Goal: Task Accomplishment & Management: Manage account settings

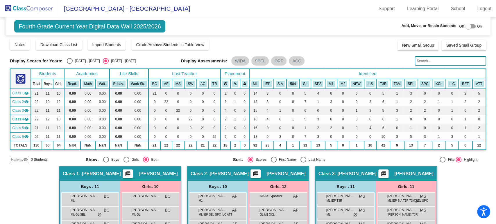
click at [35, 6] on img at bounding box center [29, 8] width 58 height 17
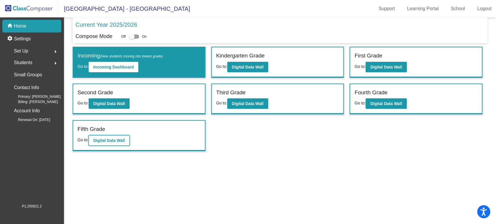
click at [105, 141] on b "Digital Data Wall" at bounding box center [109, 140] width 32 height 5
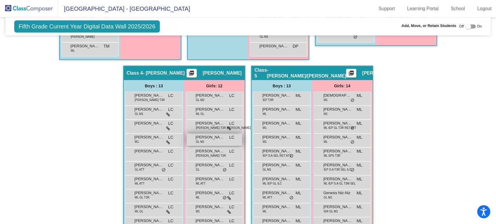
scroll to position [387, 0]
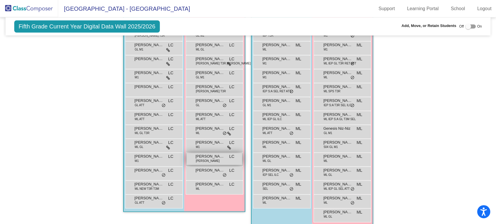
click at [214, 164] on div "[PERSON_NAME] [PERSON_NAME] [PERSON_NAME] lock do_not_disturb_alt" at bounding box center [213, 159] width 55 height 12
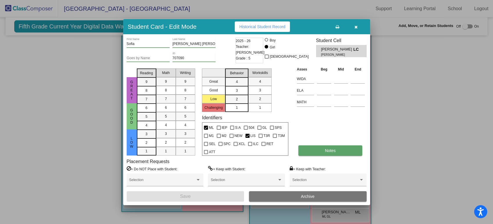
click at [325, 146] on button "Notes" at bounding box center [330, 150] width 64 height 10
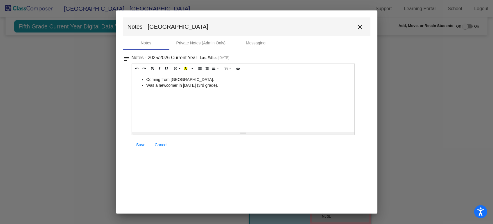
click at [362, 27] on mat-icon "close" at bounding box center [359, 27] width 7 height 7
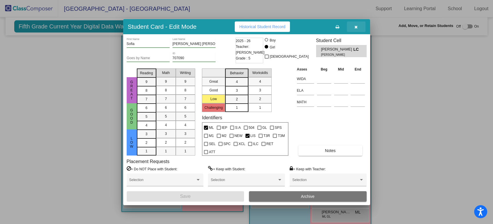
click at [357, 27] on button "button" at bounding box center [356, 26] width 19 height 10
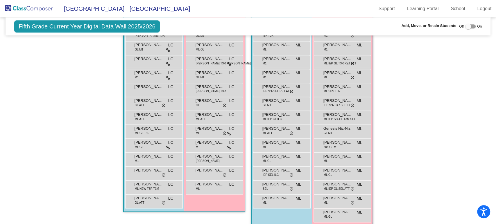
click at [33, 6] on img at bounding box center [29, 8] width 58 height 17
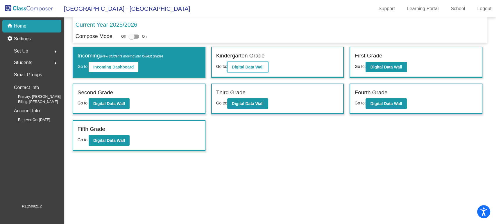
click at [239, 68] on b "Digital Data Wall" at bounding box center [248, 67] width 32 height 5
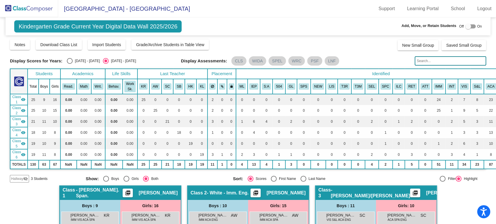
click at [467, 29] on div at bounding box center [468, 27] width 6 height 6
checkbox input "true"
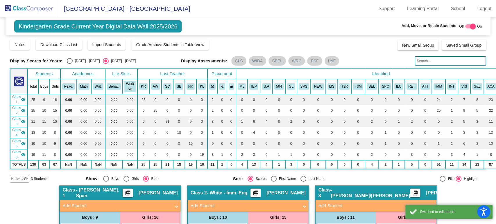
click at [21, 178] on span "Hallway" at bounding box center [17, 178] width 12 height 5
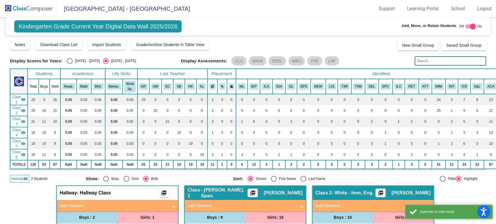
scroll to position [64, 0]
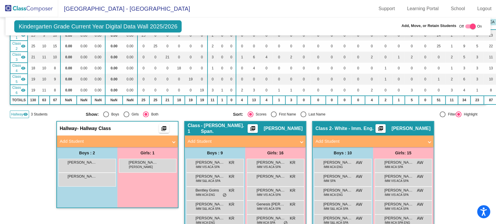
click at [105, 141] on mat-panel-title "Add Student" at bounding box center [114, 141] width 108 height 7
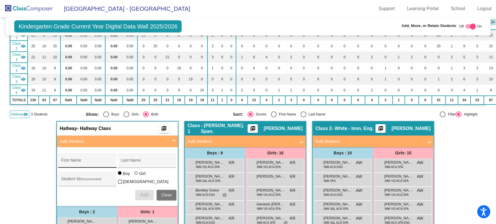
click at [87, 160] on input "First Name" at bounding box center [87, 162] width 52 height 5
click at [88, 160] on input "[PERSON_NAME]" at bounding box center [87, 162] width 52 height 5
type input "[PERSON_NAME]"
click at [129, 159] on div "Last Name" at bounding box center [147, 162] width 52 height 12
type input "[PERSON_NAME]"
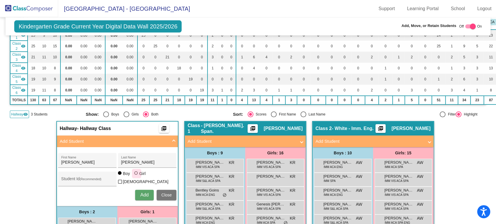
click at [142, 175] on div "Girl" at bounding box center [142, 174] width 7 height 6
click at [136, 176] on input "Girl" at bounding box center [136, 176] width 0 height 0
radio input "true"
click at [141, 193] on span "Add" at bounding box center [144, 195] width 8 height 5
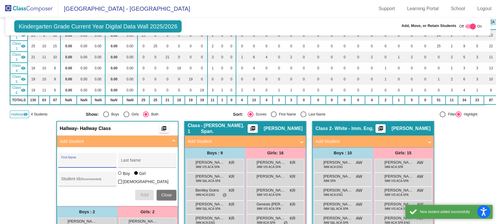
scroll to position [161, 0]
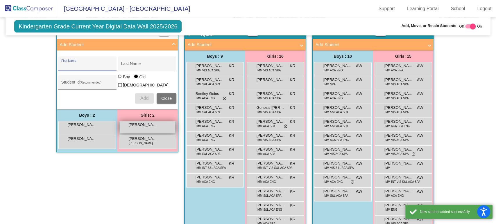
click at [137, 123] on span "[PERSON_NAME]" at bounding box center [143, 125] width 29 height 6
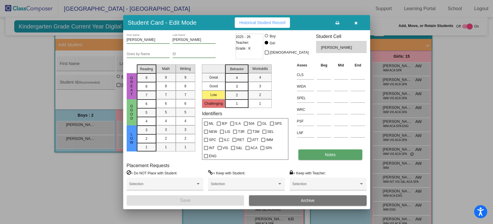
click at [316, 155] on button "Notes" at bounding box center [330, 155] width 64 height 10
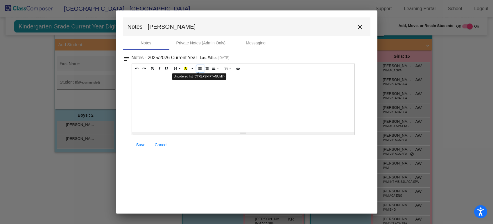
click at [199, 69] on icon "Unordered list (CTRL+SHIFT+NUM7)" at bounding box center [199, 68] width 3 height 3
click at [133, 146] on link "Save" at bounding box center [141, 145] width 19 height 10
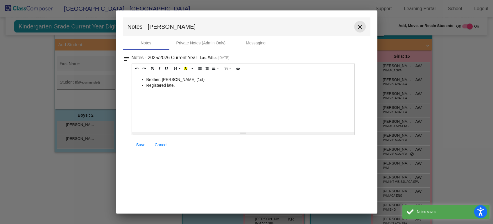
click at [362, 27] on mat-icon "close" at bounding box center [359, 27] width 7 height 7
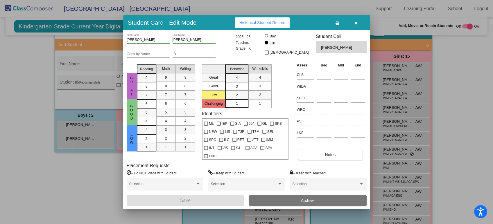
click at [355, 24] on icon "button" at bounding box center [355, 23] width 3 height 4
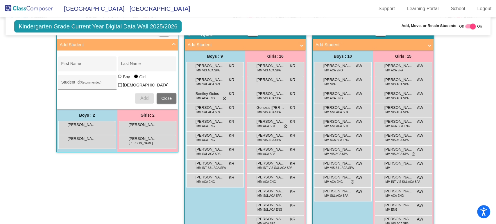
click at [47, 8] on img at bounding box center [29, 8] width 58 height 17
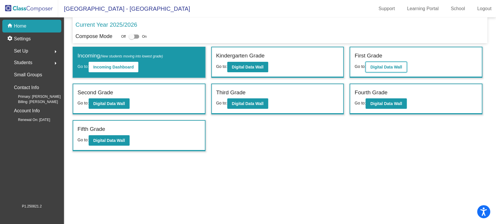
click at [370, 65] on button "Digital Data Wall" at bounding box center [385, 67] width 41 height 10
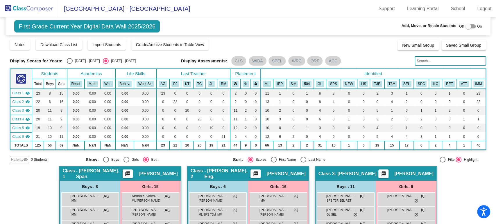
click at [469, 26] on div at bounding box center [470, 26] width 10 height 4
checkbox input "true"
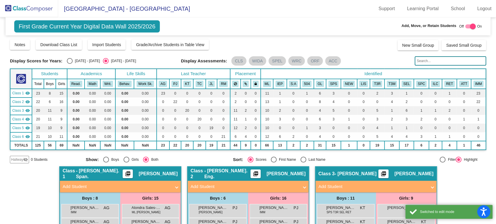
click at [23, 159] on span "Hallway" at bounding box center [17, 159] width 12 height 5
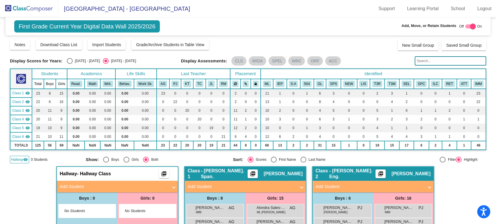
click at [79, 212] on span "No Students" at bounding box center [82, 211] width 36 height 6
click at [113, 188] on mat-panel-title "Add Student" at bounding box center [114, 187] width 108 height 7
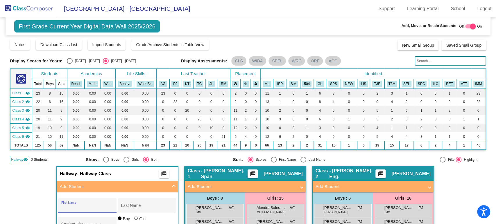
click at [100, 206] on input "First Name" at bounding box center [87, 208] width 52 height 5
type input "Soleyma"
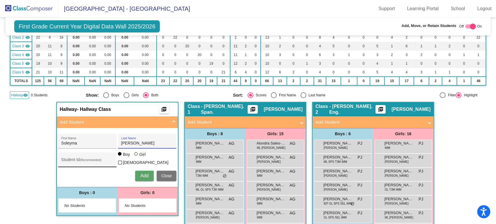
type input "[PERSON_NAME]"
click at [99, 164] on div "Student Id (Recommended)" at bounding box center [87, 161] width 52 height 12
type input "500736"
click at [137, 157] on div at bounding box center [136, 154] width 5 height 5
click at [136, 157] on input "Girl" at bounding box center [136, 157] width 0 height 0
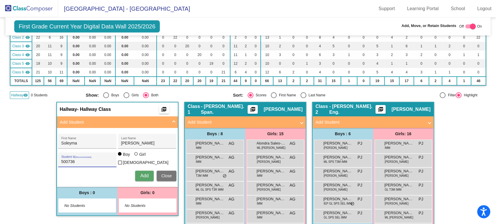
radio input "true"
click at [144, 173] on span "Add" at bounding box center [144, 175] width 8 height 5
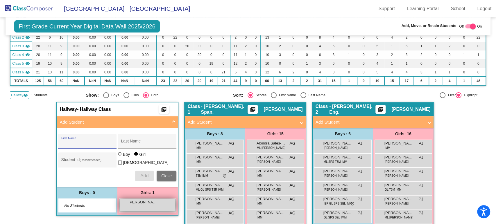
click at [154, 205] on div "Soleyma Niz [PERSON_NAME] lock do_not_disturb_alt" at bounding box center [147, 205] width 55 height 12
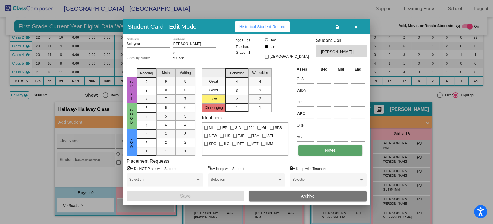
click at [341, 151] on button "Notes" at bounding box center [330, 150] width 64 height 10
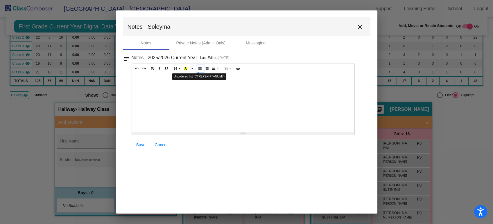
click at [198, 71] on button "Unordered list (CTRL+SHIFT+NUM7)" at bounding box center [199, 68] width 7 height 7
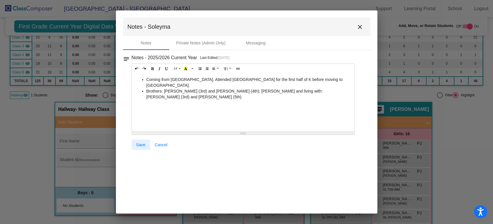
click at [144, 145] on span "Save" at bounding box center [140, 145] width 9 height 5
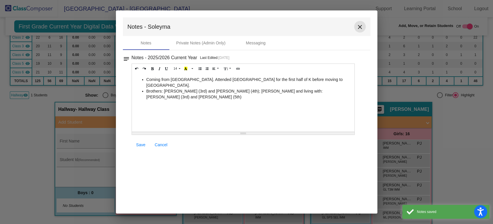
click at [360, 30] on mat-icon "close" at bounding box center [359, 27] width 7 height 7
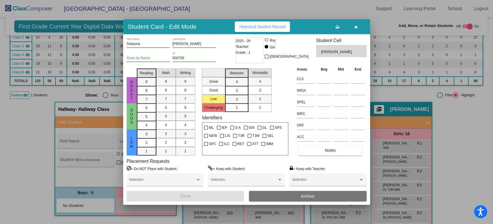
click at [215, 126] on div "ML" at bounding box center [208, 127] width 13 height 8
click at [214, 126] on div "ML" at bounding box center [208, 127] width 13 height 8
click at [211, 126] on span "ML" at bounding box center [211, 127] width 5 height 7
click at [206, 130] on input "ML" at bounding box center [206, 130] width 0 height 0
checkbox input "true"
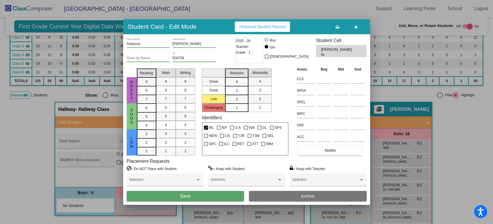
click at [224, 195] on button "Save" at bounding box center [186, 196] width 118 height 10
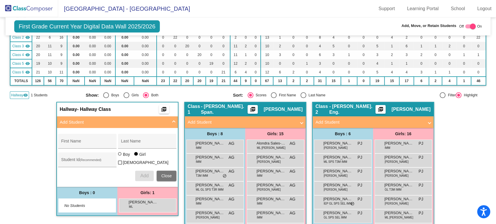
click at [49, 6] on img at bounding box center [29, 8] width 58 height 17
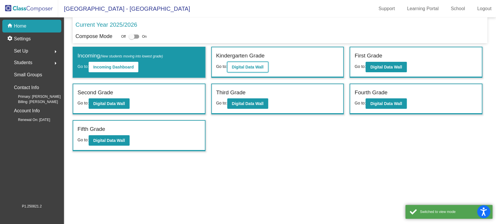
click at [243, 67] on b "Digital Data Wall" at bounding box center [248, 67] width 32 height 5
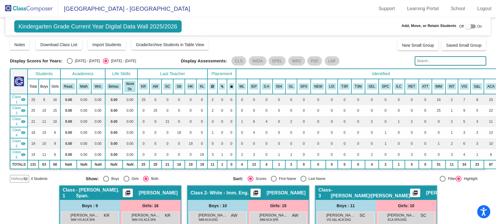
click at [460, 25] on span "Off" at bounding box center [461, 26] width 5 height 5
click at [461, 27] on div "Off On" at bounding box center [470, 26] width 23 height 7
click at [465, 27] on div at bounding box center [468, 27] width 6 height 6
checkbox input "true"
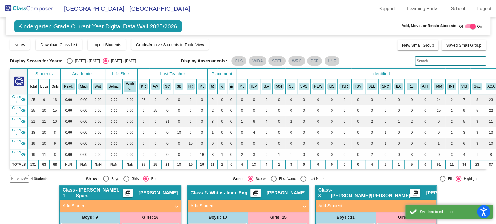
scroll to position [32, 0]
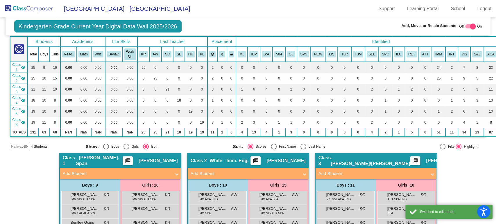
click at [25, 146] on mat-icon "visibility_off" at bounding box center [25, 146] width 5 height 5
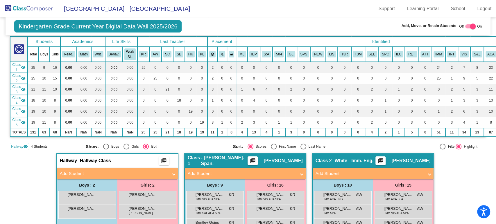
scroll to position [97, 0]
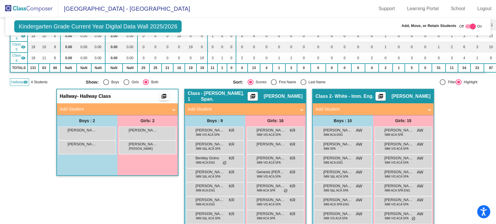
click at [108, 107] on mat-panel-title "Add Student" at bounding box center [114, 109] width 108 height 7
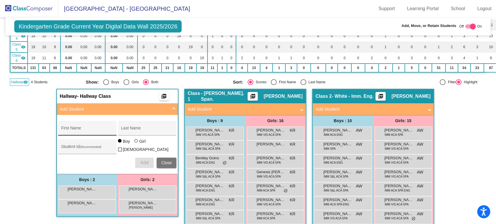
click at [91, 127] on div "First Name" at bounding box center [87, 130] width 52 height 12
type input "Austin"
type input "[PERSON_NAME]"
click at [146, 162] on span "Add" at bounding box center [144, 162] width 8 height 5
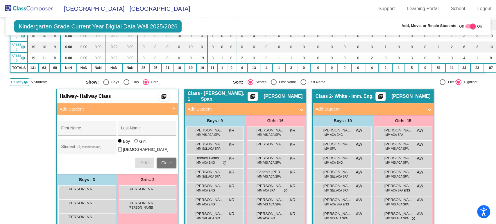
click at [30, 15] on img at bounding box center [29, 8] width 58 height 17
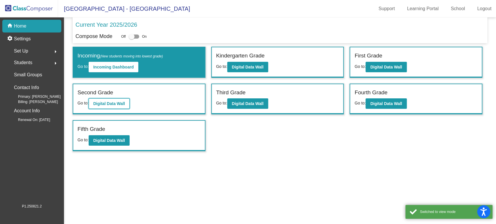
click at [115, 99] on button "Digital Data Wall" at bounding box center [109, 103] width 41 height 10
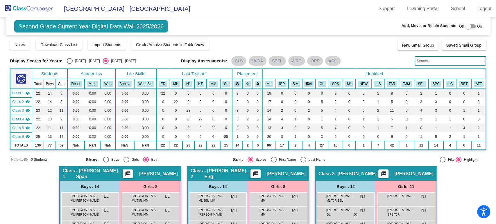
click at [465, 25] on div at bounding box center [468, 27] width 6 height 6
checkbox input "true"
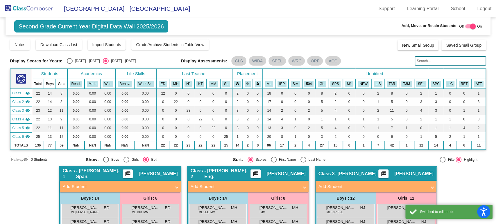
click at [21, 158] on span "Hallway" at bounding box center [17, 159] width 12 height 5
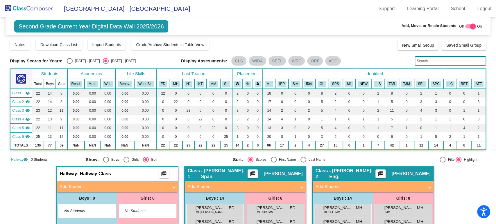
click at [88, 186] on mat-panel-title "Add Student" at bounding box center [114, 187] width 108 height 7
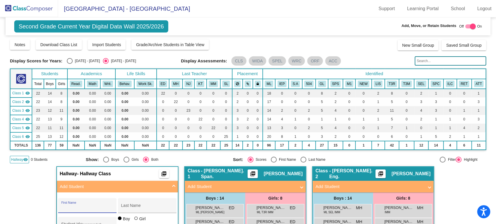
click at [78, 206] on input "First Name" at bounding box center [87, 208] width 52 height 5
type input "Edin"
type input "[PERSON_NAME]"
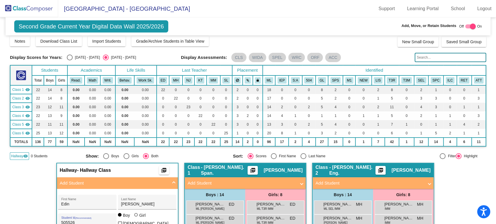
scroll to position [100, 0]
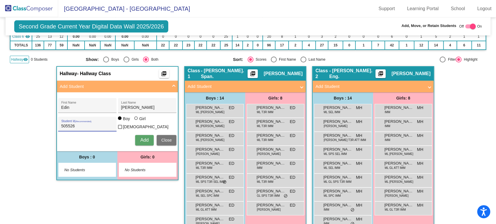
type input "505526"
click at [149, 132] on div "[PERSON_NAME] First Name [PERSON_NAME] Last Name 505526 Student Id (Recommended…" at bounding box center [117, 121] width 124 height 53
click at [147, 135] on button "Add" at bounding box center [144, 140] width 19 height 10
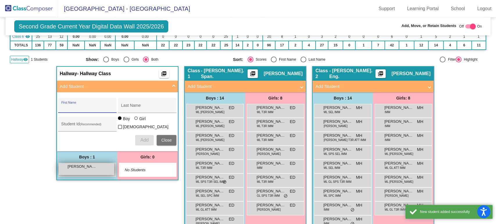
click at [86, 171] on div "[PERSON_NAME] lock do_not_disturb_alt" at bounding box center [86, 169] width 55 height 12
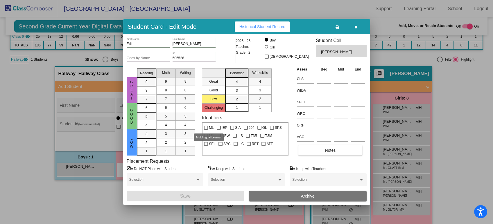
click at [209, 125] on span "ML" at bounding box center [211, 127] width 5 height 7
click at [206, 130] on input "ML" at bounding box center [206, 130] width 0 height 0
checkbox input "true"
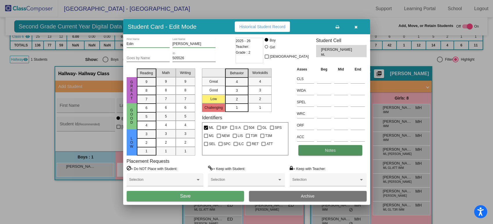
click at [334, 148] on span "Notes" at bounding box center [330, 150] width 11 height 5
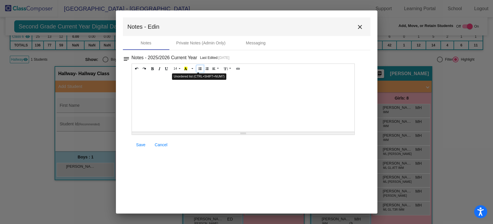
click at [200, 69] on button "Unordered list (CTRL+SHIFT+NUM7)" at bounding box center [199, 68] width 7 height 7
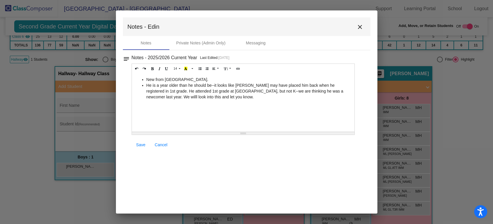
click at [139, 147] on link "Save" at bounding box center [141, 145] width 19 height 10
click at [359, 28] on mat-icon "close" at bounding box center [359, 27] width 7 height 7
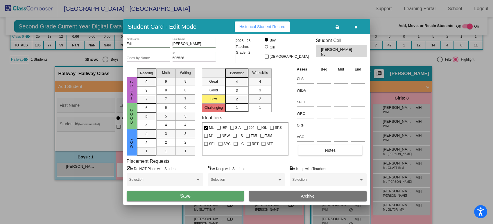
click at [215, 192] on button "Save" at bounding box center [186, 196] width 118 height 10
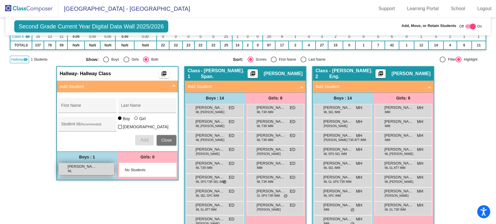
click at [74, 166] on span "[PERSON_NAME]" at bounding box center [82, 167] width 29 height 6
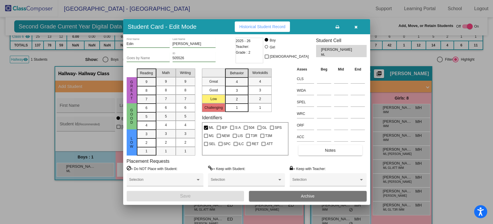
click at [150, 57] on input "Goes by Name" at bounding box center [148, 58] width 43 height 4
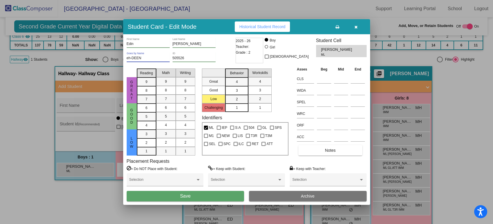
type input "eh-DEEN"
click at [189, 194] on span "Save" at bounding box center [185, 196] width 10 height 5
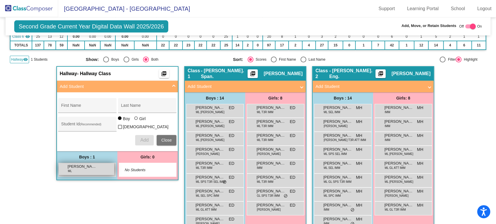
click at [96, 163] on div "[PERSON_NAME] lock do_not_disturb_alt" at bounding box center [86, 169] width 55 height 12
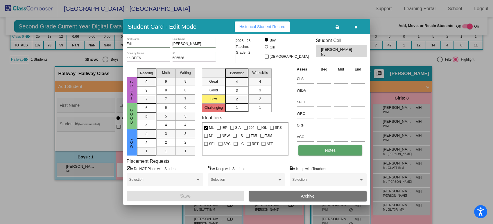
click at [322, 151] on button "Notes" at bounding box center [330, 150] width 64 height 10
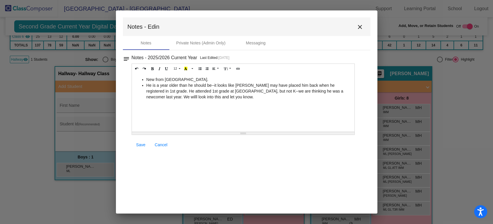
click at [217, 78] on li "New from [GEOGRAPHIC_DATA]." at bounding box center [248, 80] width 205 height 6
click at [138, 146] on span "Save" at bounding box center [140, 145] width 9 height 5
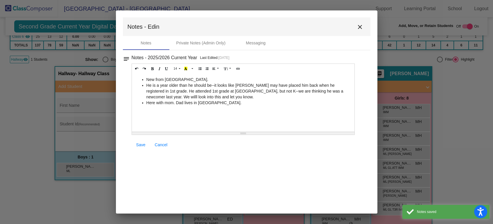
click at [358, 26] on mat-icon "close" at bounding box center [359, 27] width 7 height 7
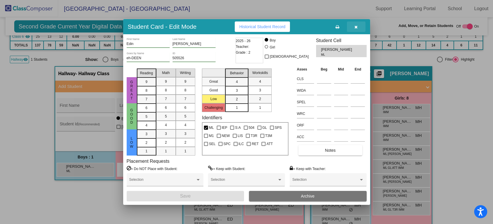
click at [359, 26] on button "button" at bounding box center [356, 26] width 19 height 10
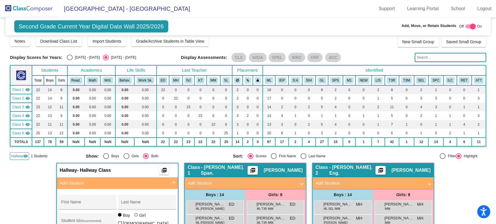
scroll to position [0, 0]
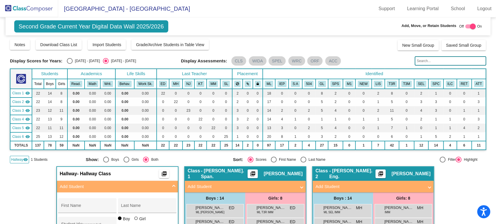
click at [14, 6] on img at bounding box center [29, 8] width 58 height 17
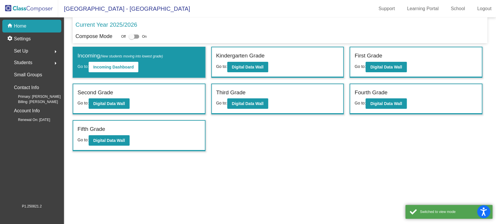
click at [38, 64] on div "Students arrow_right" at bounding box center [33, 63] width 55 height 12
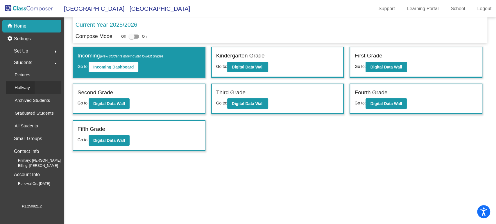
click at [30, 89] on div "Hallway" at bounding box center [20, 87] width 29 height 13
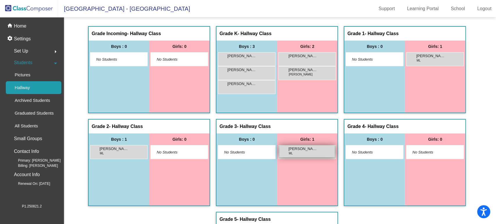
click at [318, 152] on div "[PERSON_NAME] [PERSON_NAME] lock do_not_disturb_alt" at bounding box center [306, 151] width 55 height 12
click at [35, 32] on div "home Home" at bounding box center [31, 26] width 59 height 13
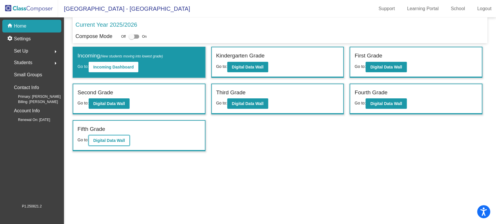
click at [117, 141] on b "Digital Data Wall" at bounding box center [109, 140] width 32 height 5
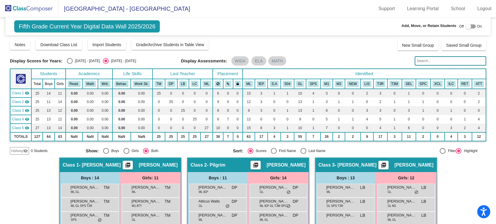
click at [467, 24] on div at bounding box center [468, 27] width 6 height 6
checkbox input "true"
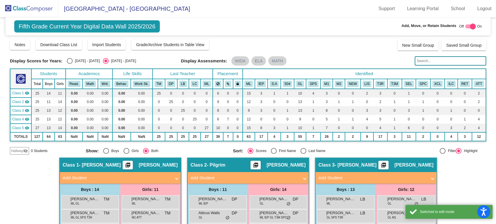
click at [19, 152] on span "Hallway" at bounding box center [17, 150] width 12 height 5
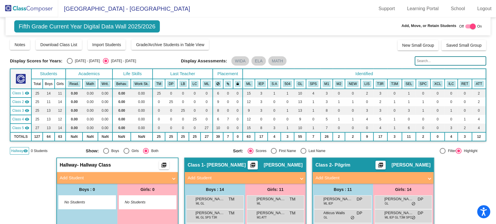
click at [86, 175] on mat-panel-title "Add Student" at bounding box center [114, 178] width 108 height 7
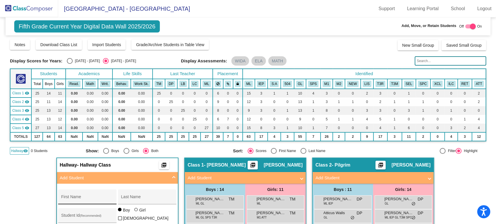
scroll to position [32, 0]
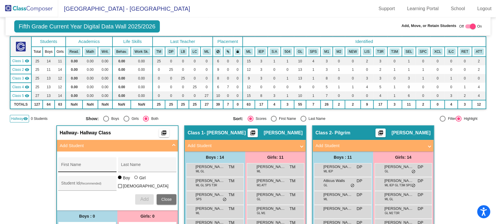
click at [86, 169] on input "First Name" at bounding box center [87, 167] width 52 height 5
type input "[PERSON_NAME]"
click at [93, 183] on input "Student Id (Recommended)" at bounding box center [87, 185] width 52 height 5
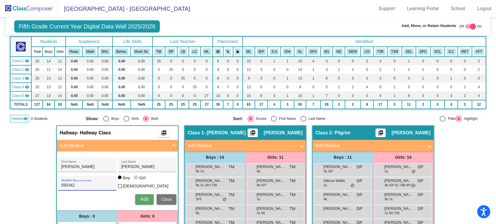
type input "550342"
click at [145, 197] on span "Add" at bounding box center [144, 199] width 8 height 5
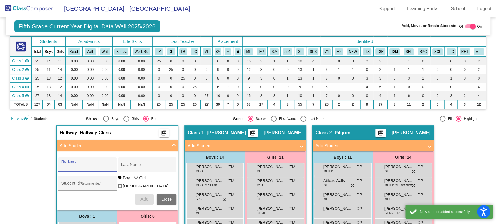
scroll to position [97, 0]
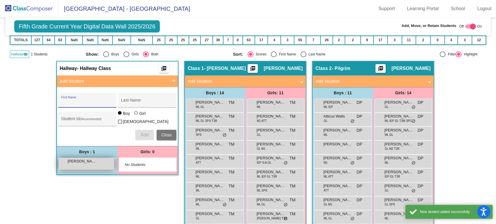
click at [91, 165] on div "[PERSON_NAME] lock do_not_disturb_alt" at bounding box center [86, 164] width 55 height 12
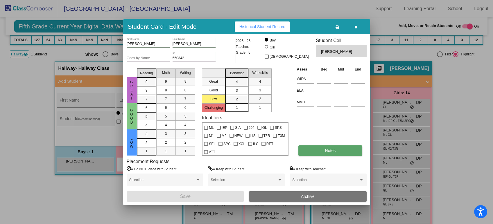
click at [315, 154] on button "Notes" at bounding box center [330, 150] width 64 height 10
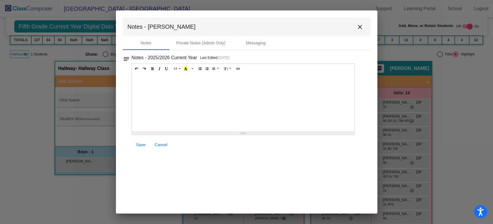
click at [162, 82] on div at bounding box center [243, 103] width 223 height 58
click at [199, 70] on icon "Unordered list (CTRL+SHIFT+NUM7)" at bounding box center [199, 68] width 3 height 3
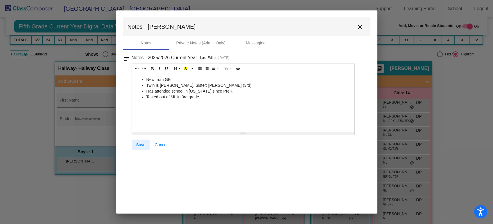
click at [141, 147] on link "Save" at bounding box center [141, 145] width 19 height 10
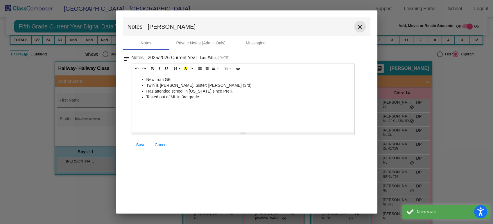
click at [361, 27] on mat-icon "close" at bounding box center [359, 27] width 7 height 7
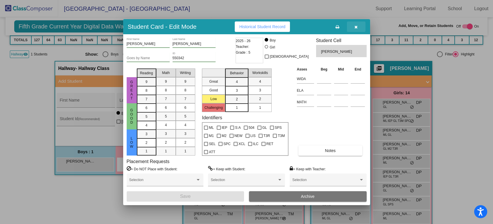
click at [356, 29] on icon "button" at bounding box center [355, 27] width 3 height 4
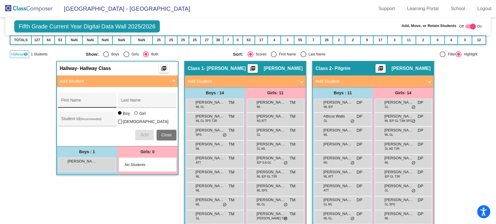
click at [104, 102] on input "First Name" at bounding box center [87, 102] width 52 height 5
click at [87, 104] on input "First Name" at bounding box center [87, 102] width 52 height 5
type input "[PERSON_NAME]"
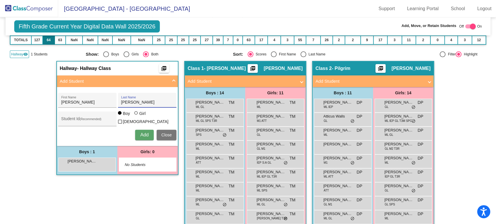
type input "[PERSON_NAME]"
type input "475915"
click at [140, 133] on span "Add" at bounding box center [144, 134] width 8 height 5
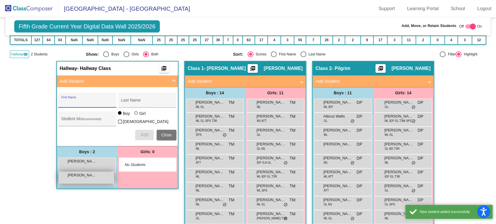
click at [90, 178] on div "[PERSON_NAME] lock do_not_disturb_alt" at bounding box center [86, 178] width 55 height 12
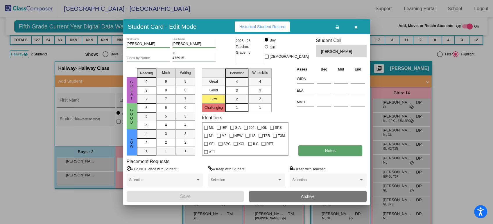
click at [332, 152] on span "Notes" at bounding box center [330, 150] width 11 height 5
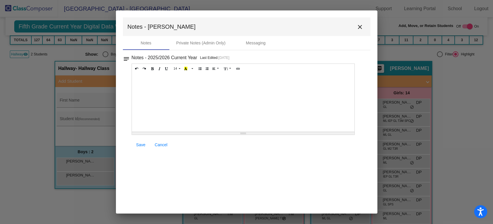
click at [156, 77] on div at bounding box center [243, 103] width 223 height 58
click at [198, 68] on icon "Unordered list (CTRL+SHIFT+NUM7)" at bounding box center [199, 68] width 3 height 3
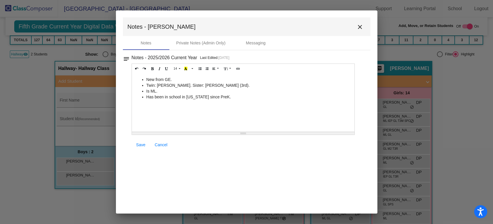
click at [139, 144] on span "Save" at bounding box center [140, 145] width 9 height 5
click at [356, 28] on mat-icon "close" at bounding box center [359, 27] width 7 height 7
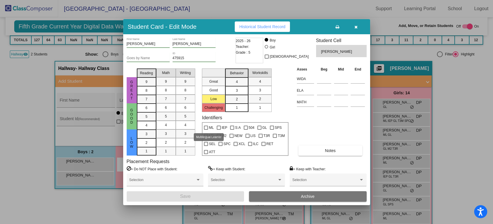
click at [212, 126] on span "ML" at bounding box center [211, 127] width 5 height 7
click at [206, 130] on input "ML" at bounding box center [206, 130] width 0 height 0
checkbox input "true"
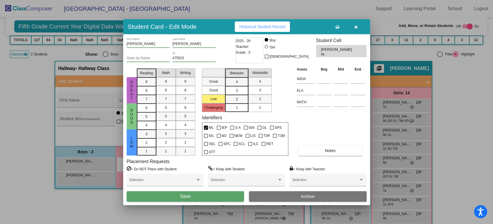
click at [211, 202] on div "[PERSON_NAME] First Name [PERSON_NAME] Last Name Goes by Name 475915 ID 2025 - …" at bounding box center [246, 119] width 247 height 171
click at [213, 193] on button "Save" at bounding box center [186, 196] width 118 height 10
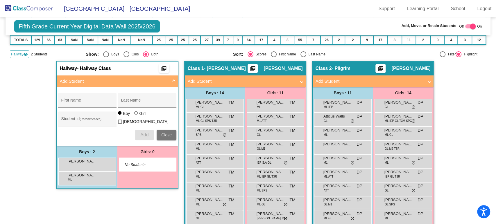
click at [40, 10] on img at bounding box center [29, 8] width 58 height 17
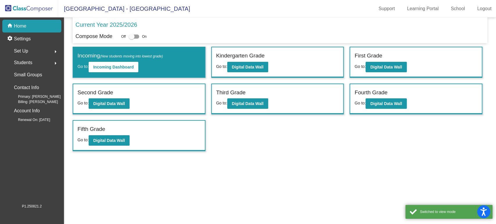
click at [31, 62] on span "Students" at bounding box center [23, 63] width 18 height 8
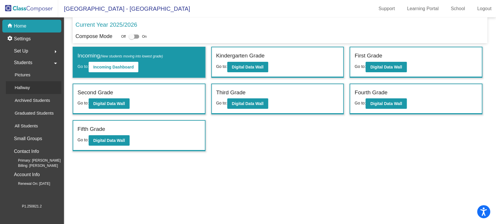
click at [26, 88] on p "Hallway" at bounding box center [22, 87] width 15 height 7
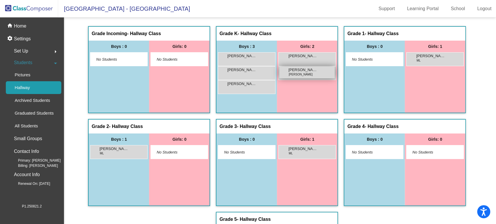
click at [298, 66] on div "[PERSON_NAME] [PERSON_NAME] lock do_not_disturb_alt" at bounding box center [306, 72] width 55 height 12
click at [305, 72] on span "[PERSON_NAME]" at bounding box center [302, 70] width 29 height 6
click at [23, 26] on p "Home" at bounding box center [20, 26] width 12 height 7
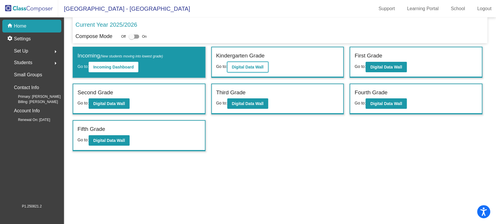
click at [256, 66] on b "Digital Data Wall" at bounding box center [248, 67] width 32 height 5
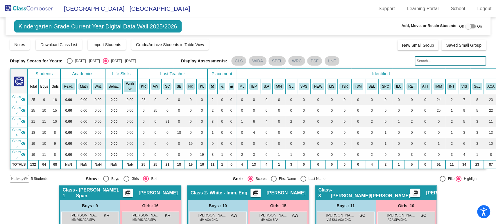
scroll to position [64, 0]
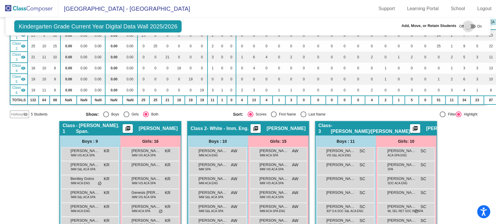
click at [465, 24] on div at bounding box center [468, 27] width 6 height 6
checkbox input "true"
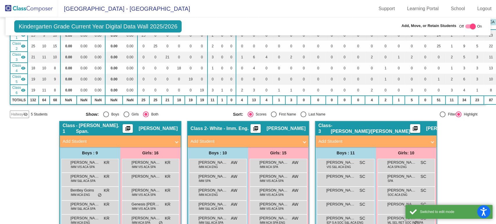
scroll to position [97, 0]
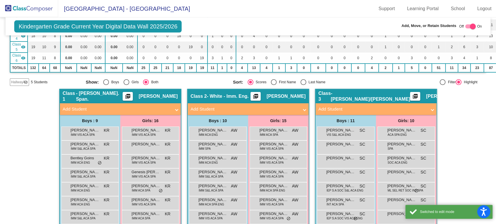
click at [17, 82] on span "Hallway" at bounding box center [17, 82] width 12 height 5
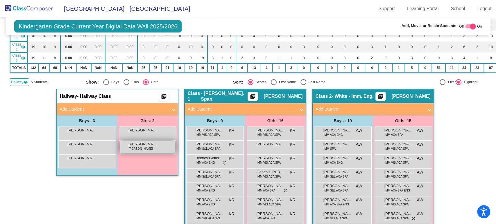
click at [152, 147] on div "[PERSON_NAME] [PERSON_NAME] lock do_not_disturb_alt" at bounding box center [147, 147] width 55 height 12
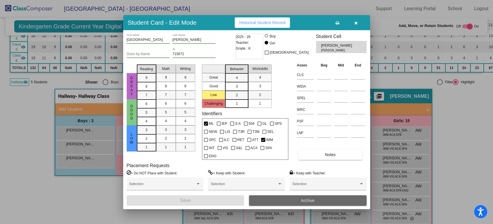
click at [268, 202] on button "Archive" at bounding box center [308, 200] width 118 height 10
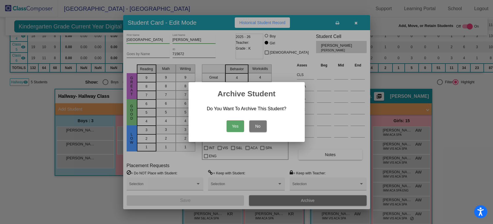
click at [229, 127] on button "Yes" at bounding box center [235, 127] width 17 height 12
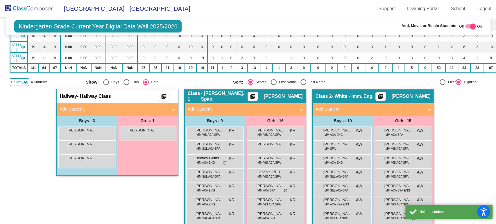
click at [23, 10] on img at bounding box center [29, 8] width 58 height 17
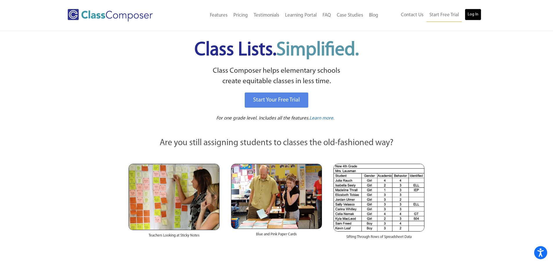
click at [475, 15] on link "Log In" at bounding box center [473, 15] width 17 height 12
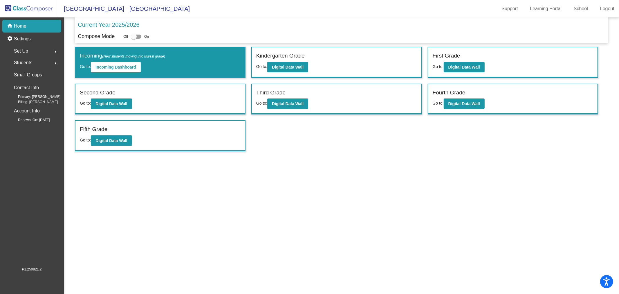
click at [27, 52] on span "Set Up" at bounding box center [21, 51] width 14 height 8
click at [36, 123] on div "Students arrow_right" at bounding box center [33, 127] width 55 height 12
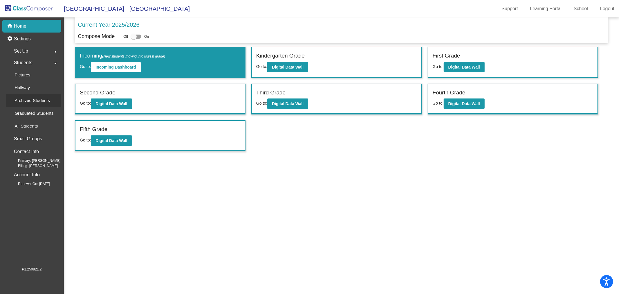
click at [38, 99] on p "Archived Students" at bounding box center [32, 100] width 35 height 7
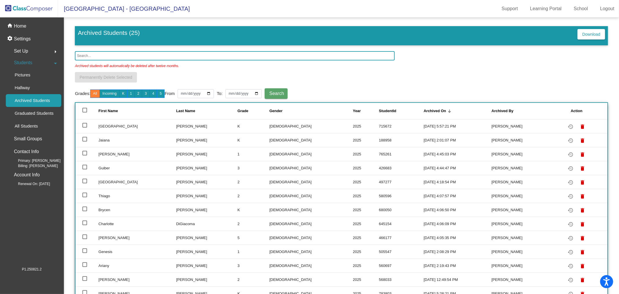
click at [118, 53] on input "text" at bounding box center [235, 55] width 320 height 9
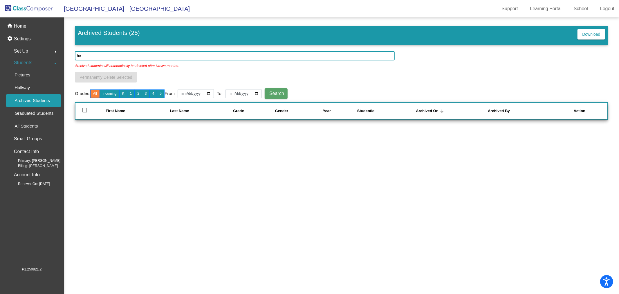
type input "h"
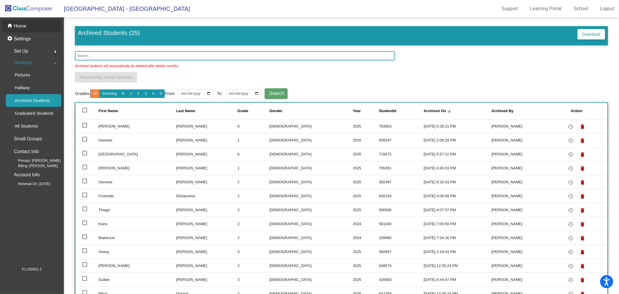
click at [26, 29] on p "Home" at bounding box center [20, 26] width 12 height 7
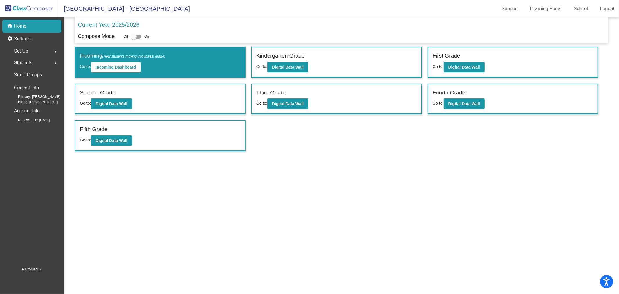
click at [27, 63] on span "Students" at bounding box center [23, 63] width 18 height 8
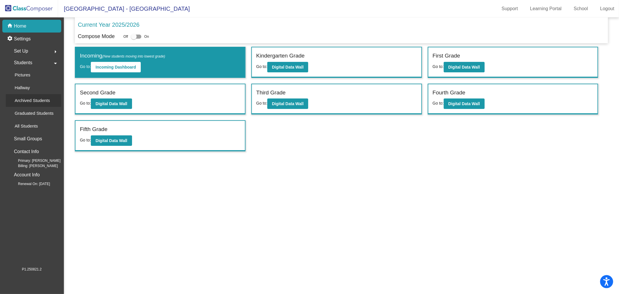
click at [34, 96] on div "Archived Students" at bounding box center [30, 100] width 49 height 13
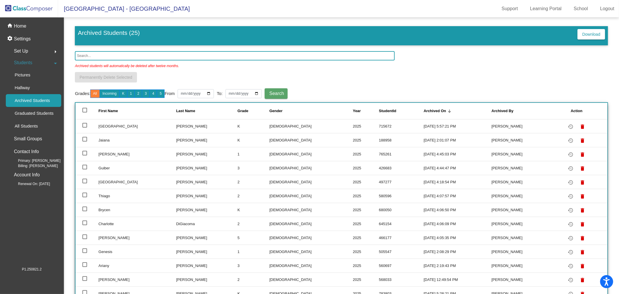
click at [105, 55] on input "text" at bounding box center [235, 55] width 320 height 9
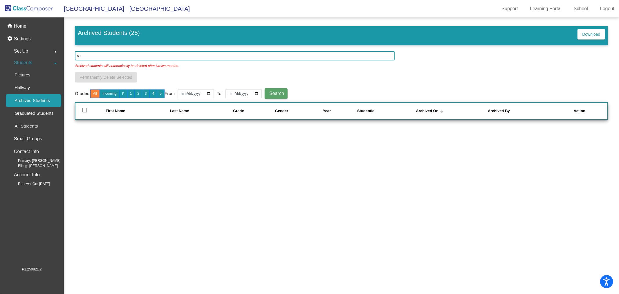
type input "s"
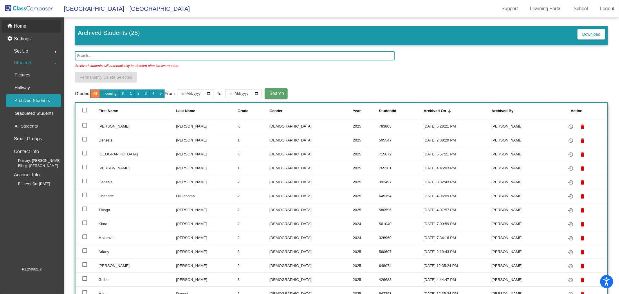
click at [42, 27] on div "home Home" at bounding box center [31, 26] width 59 height 13
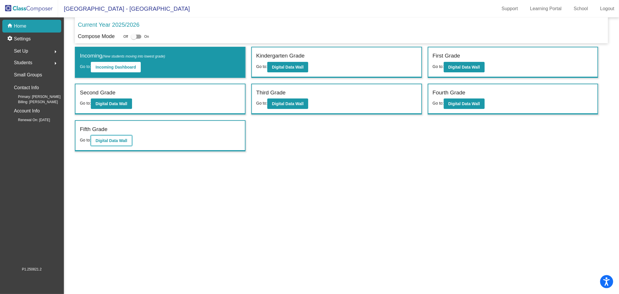
click at [128, 138] on button "Digital Data Wall" at bounding box center [111, 140] width 41 height 10
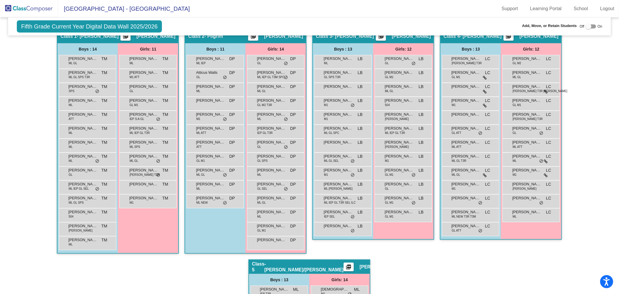
scroll to position [64, 0]
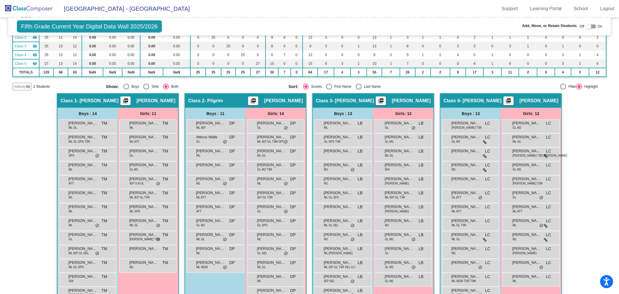
click at [589, 28] on div at bounding box center [589, 27] width 6 height 6
checkbox input "true"
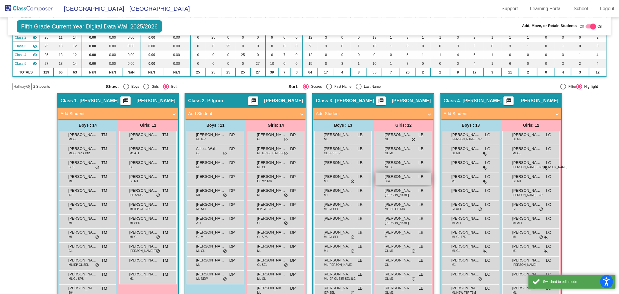
scroll to position [97, 0]
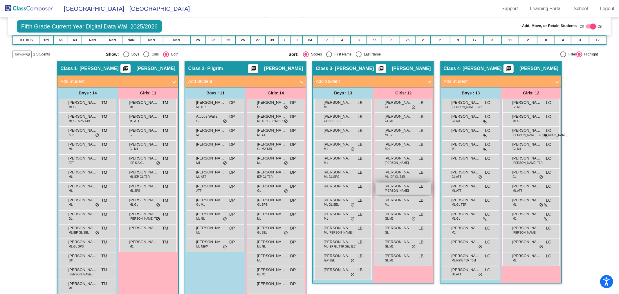
click at [410, 188] on div "Helen Lopez Perez ML LIS LB lock do_not_disturb_alt" at bounding box center [403, 189] width 55 height 12
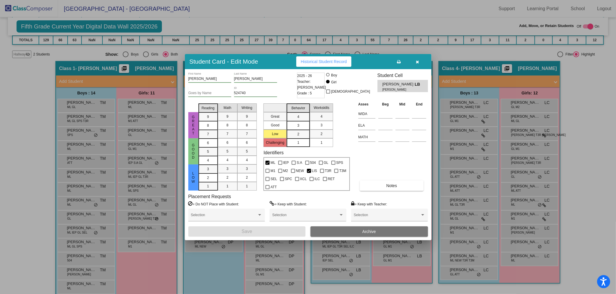
click at [364, 229] on span "Archive" at bounding box center [370, 231] width 14 height 5
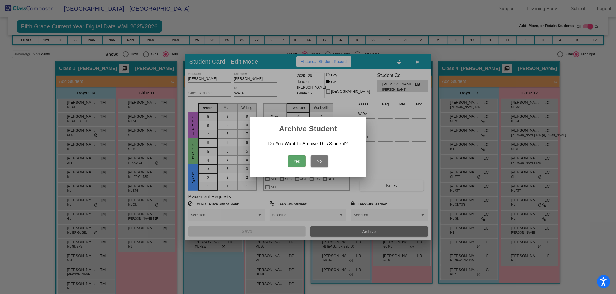
click at [292, 161] on button "Yes" at bounding box center [296, 161] width 17 height 12
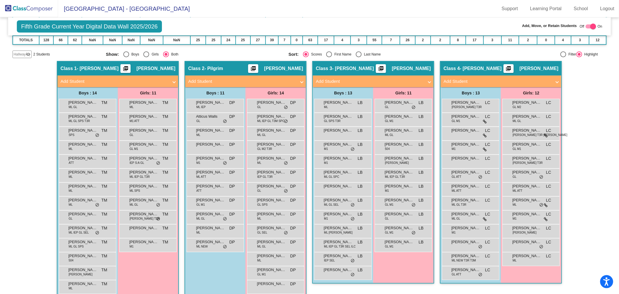
scroll to position [0, 0]
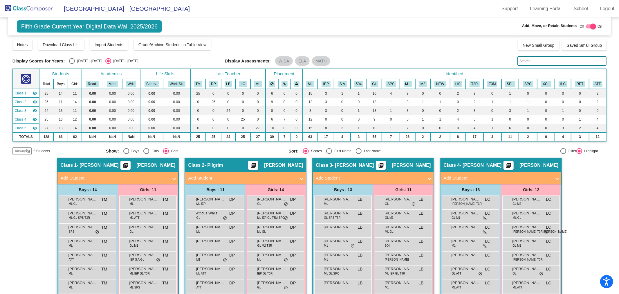
click at [46, 11] on img at bounding box center [29, 8] width 58 height 17
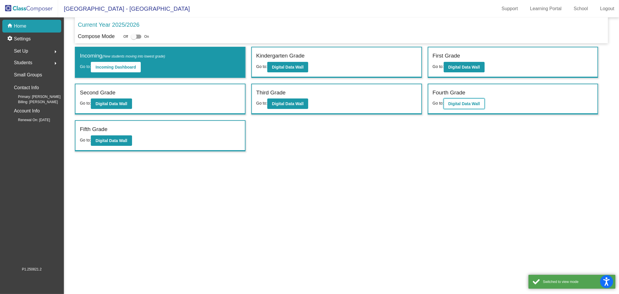
click at [462, 106] on button "Digital Data Wall" at bounding box center [464, 103] width 41 height 10
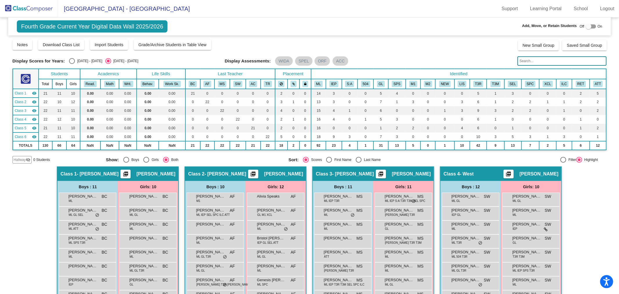
click at [586, 27] on div at bounding box center [589, 27] width 6 height 6
checkbox input "true"
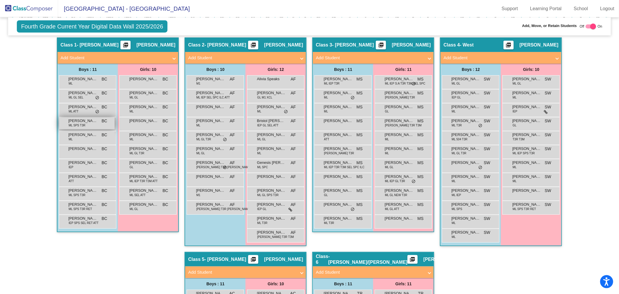
scroll to position [258, 0]
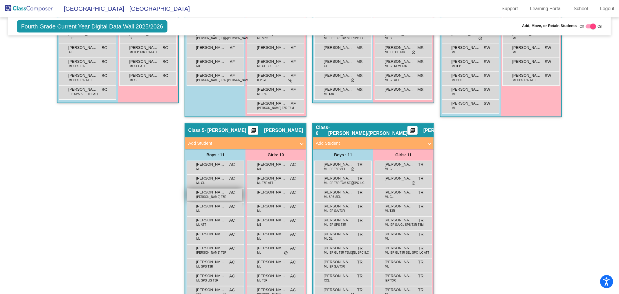
click at [221, 192] on span "[PERSON_NAME]" at bounding box center [210, 192] width 29 height 6
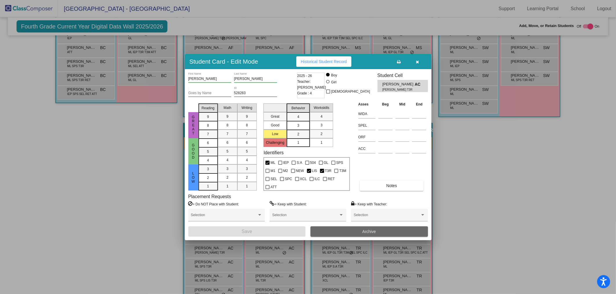
click at [353, 236] on button "Archive" at bounding box center [370, 231] width 118 height 10
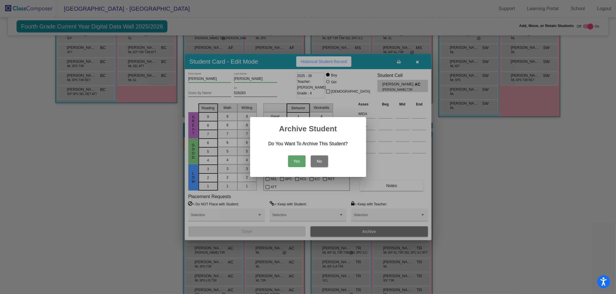
click at [288, 159] on div "Yes No" at bounding box center [308, 160] width 102 height 20
click at [296, 159] on button "Yes" at bounding box center [296, 161] width 17 height 12
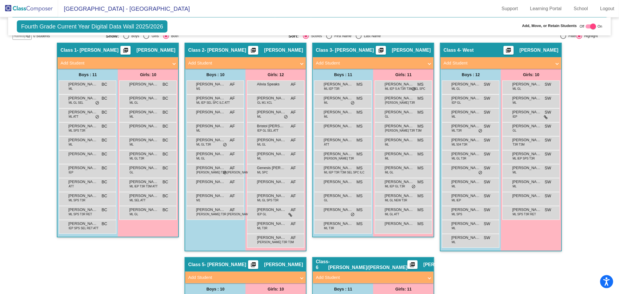
scroll to position [0, 0]
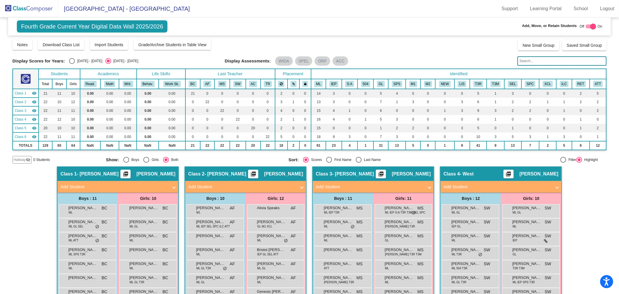
click at [32, 9] on img at bounding box center [29, 8] width 58 height 17
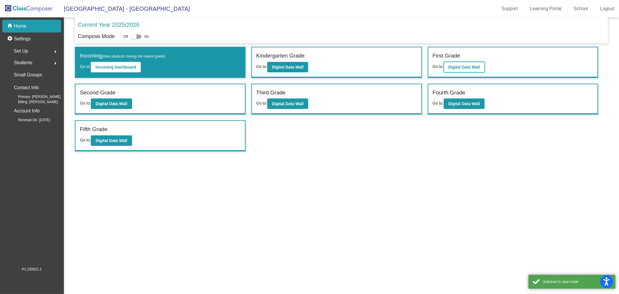
click at [466, 67] on b "Digital Data Wall" at bounding box center [465, 67] width 32 height 5
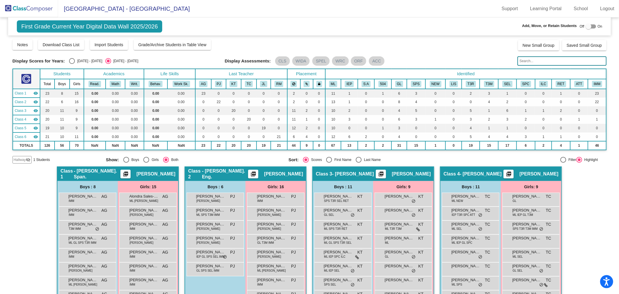
click at [17, 1] on img at bounding box center [29, 8] width 58 height 17
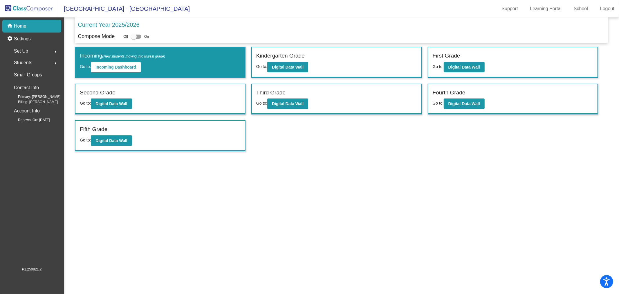
click at [32, 63] on span "Students" at bounding box center [23, 63] width 18 height 8
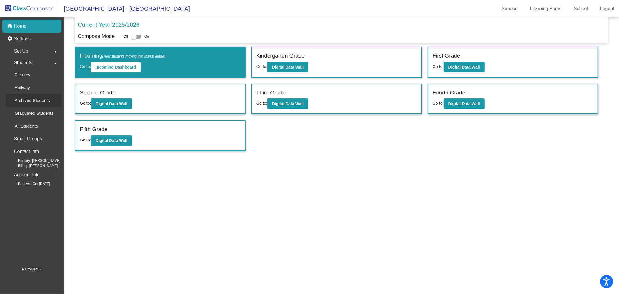
click at [33, 99] on p "Archived Students" at bounding box center [32, 100] width 35 height 7
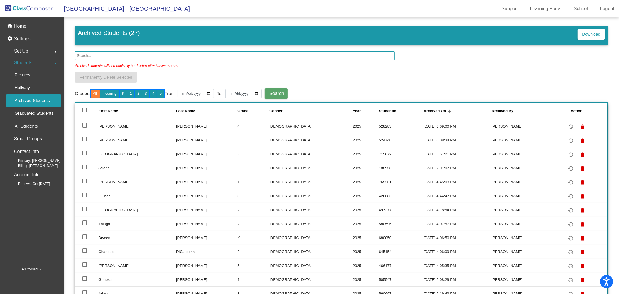
click at [112, 53] on input "text" at bounding box center [235, 55] width 320 height 9
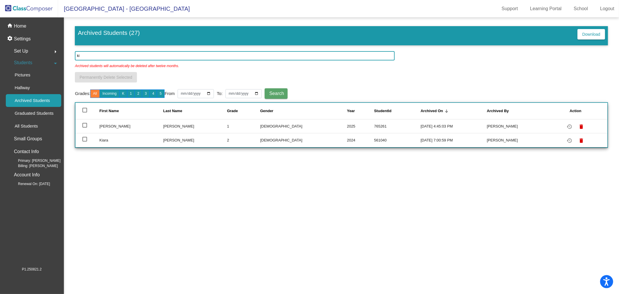
type input "k"
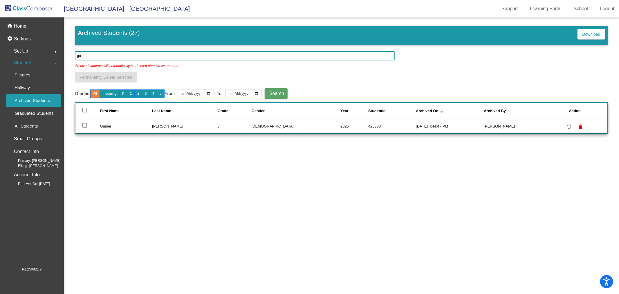
type input "g"
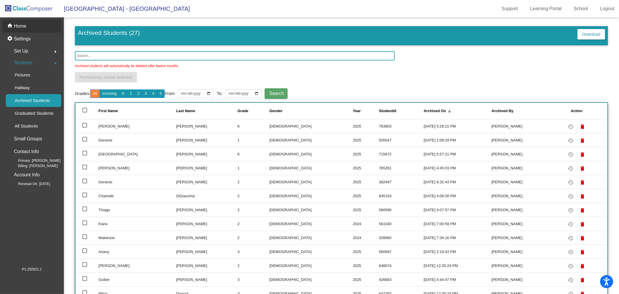
click at [20, 29] on p "Home" at bounding box center [20, 26] width 12 height 7
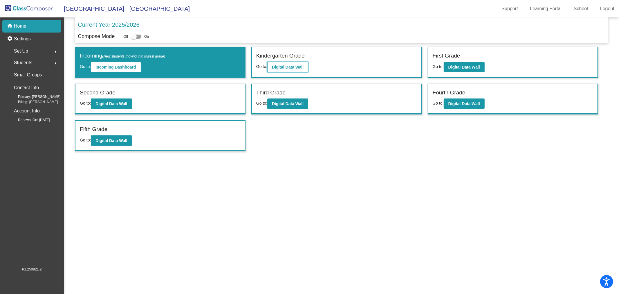
click at [307, 64] on button "Digital Data Wall" at bounding box center [287, 67] width 41 height 10
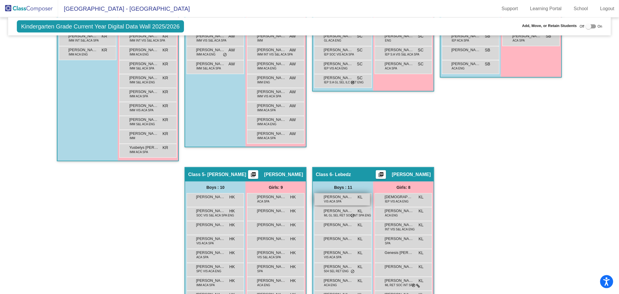
scroll to position [318, 0]
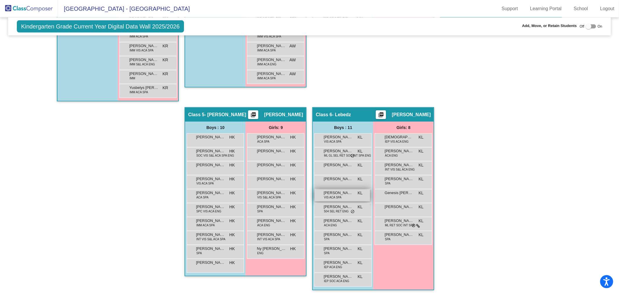
click at [348, 194] on div "Juan Lopez Gonzalez VIS ACA SPA KL lock do_not_disturb_alt" at bounding box center [342, 195] width 55 height 12
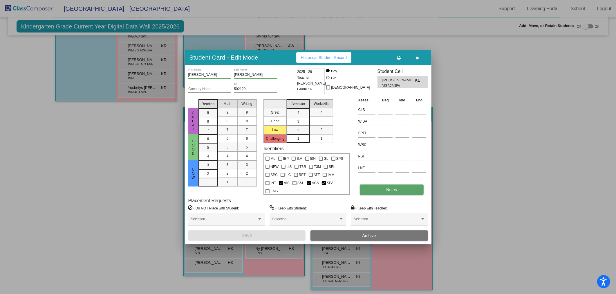
click at [384, 188] on button "Notes" at bounding box center [392, 189] width 64 height 10
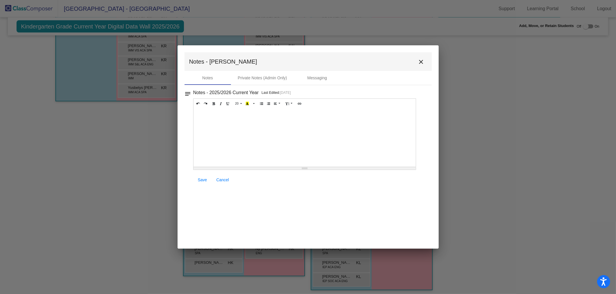
click at [418, 59] on mat-icon "close" at bounding box center [421, 61] width 7 height 7
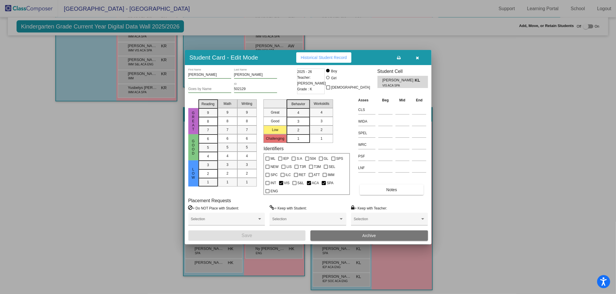
click at [418, 63] on button "button" at bounding box center [418, 57] width 19 height 10
